Goal: Find specific page/section: Find specific page/section

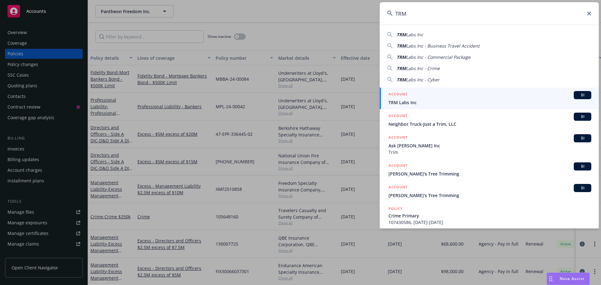
click at [577, 97] on span "BI" at bounding box center [583, 95] width 13 height 6
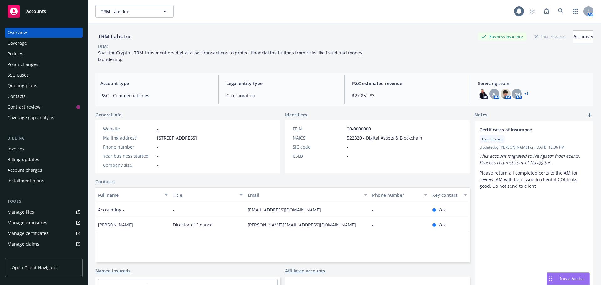
click at [220, 41] on div "TRM Labs Inc Business Insurance Total Rewards Actions" at bounding box center [345, 36] width 498 height 13
click at [25, 59] on div "Policies" at bounding box center [44, 54] width 73 height 10
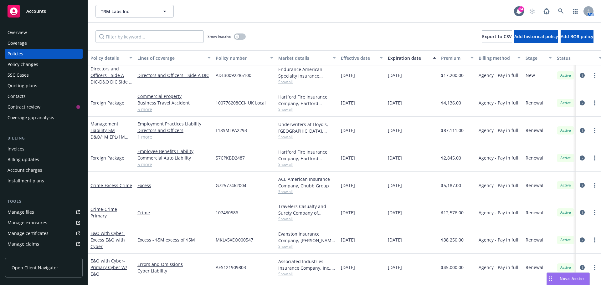
scroll to position [57, 0]
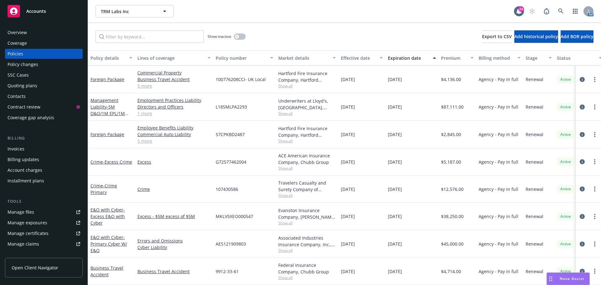
drag, startPoint x: 278, startPoint y: 19, endPoint x: 272, endPoint y: 0, distance: 19.7
click at [278, 19] on div "TRM Labs Inc TRM Labs Inc 24 AM" at bounding box center [344, 11] width 513 height 23
